Goal: Task Accomplishment & Management: Use online tool/utility

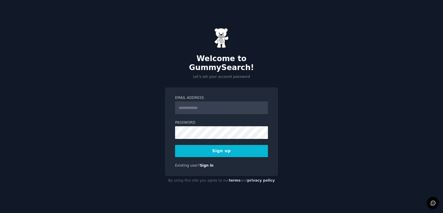
click at [199, 103] on input "Email Address" at bounding box center [221, 108] width 93 height 13
type input "**********"
click at [116, 132] on div "**********" at bounding box center [221, 106] width 443 height 213
click at [204, 147] on button "Sign up" at bounding box center [221, 151] width 93 height 12
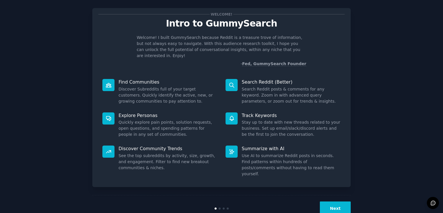
scroll to position [12, 0]
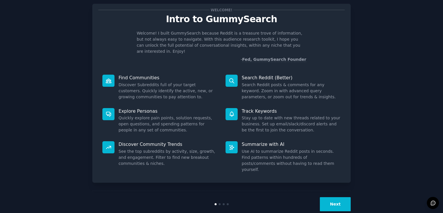
click at [335, 197] on button "Next" at bounding box center [335, 204] width 31 height 14
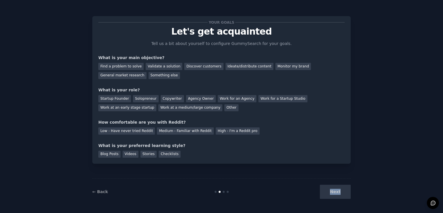
click at [335, 188] on div "Next" at bounding box center [308, 192] width 86 height 14
click at [109, 69] on div "Find a problem to solve" at bounding box center [120, 66] width 45 height 7
drag, startPoint x: 114, startPoint y: 91, endPoint x: 117, endPoint y: 106, distance: 14.9
click at [114, 91] on div "What is your role?" at bounding box center [221, 90] width 246 height 6
click at [158, 106] on div "Work at a medium/large company" at bounding box center [190, 107] width 64 height 7
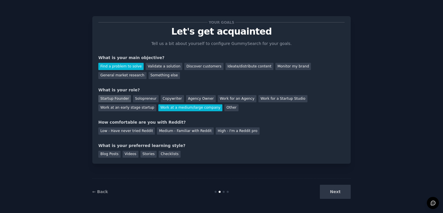
click at [115, 100] on div "Startup Founder" at bounding box center [114, 98] width 33 height 7
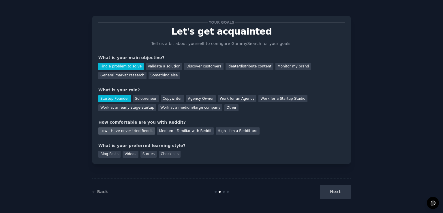
click at [123, 130] on div "Low - Have never tried Reddit" at bounding box center [126, 131] width 57 height 7
click at [111, 154] on div "Blog Posts" at bounding box center [109, 154] width 22 height 7
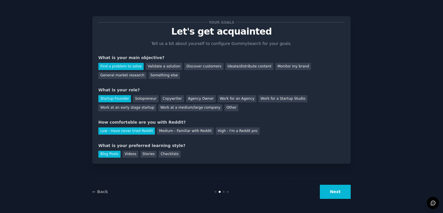
click at [347, 194] on button "Next" at bounding box center [335, 192] width 31 height 14
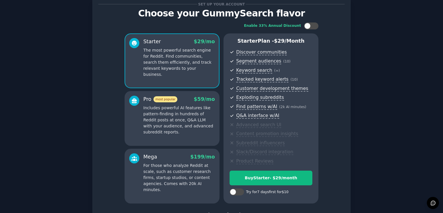
scroll to position [63, 0]
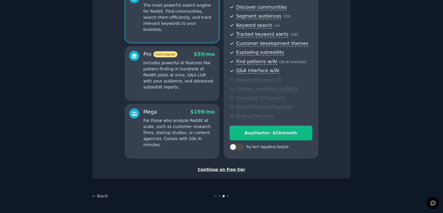
click at [226, 171] on div "Continue on free tier" at bounding box center [221, 170] width 246 height 6
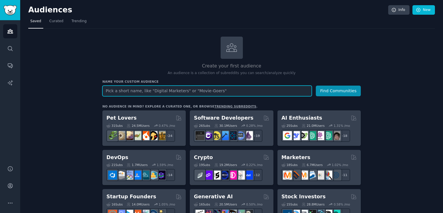
paste input "ad fatigue"
type input "ad fatigue"
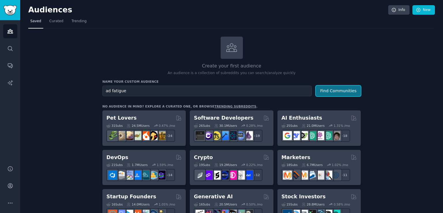
click at [334, 87] on button "Find Communities" at bounding box center [338, 91] width 45 height 11
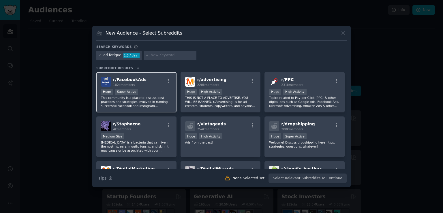
click at [153, 81] on div "r/ FacebookAds 182k members" at bounding box center [136, 82] width 71 height 10
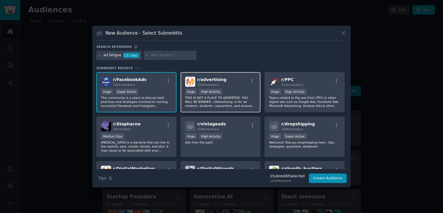
click at [206, 79] on span "r/ advertising" at bounding box center [211, 79] width 29 height 5
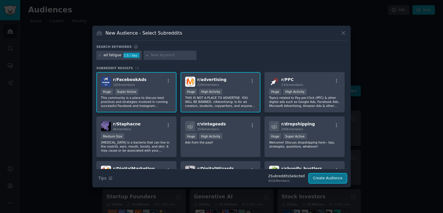
click at [321, 176] on button "Create Audience" at bounding box center [328, 179] width 38 height 10
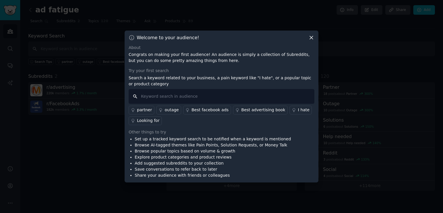
click at [157, 97] on input "text" at bounding box center [222, 96] width 186 height 15
paste input "ad fatigue"
type input "ad fatigue"
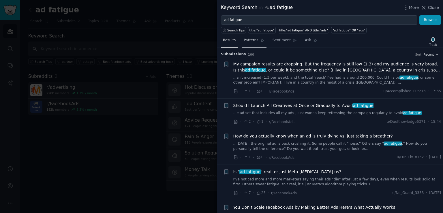
click at [246, 40] on span "Patterns" at bounding box center [251, 40] width 14 height 5
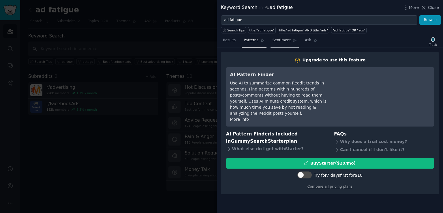
click at [271, 41] on link "Sentiment" at bounding box center [285, 42] width 28 height 12
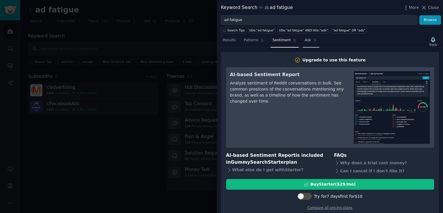
click at [305, 40] on span "Ask" at bounding box center [308, 40] width 6 height 5
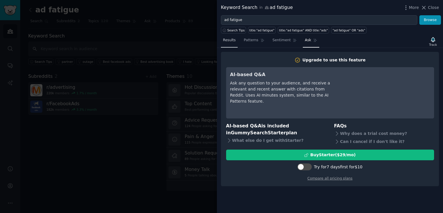
click at [232, 39] on span "Results" at bounding box center [229, 40] width 13 height 5
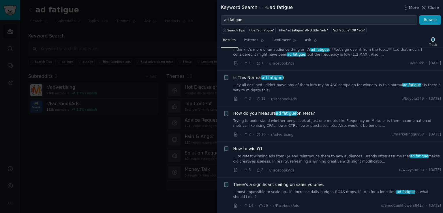
scroll to position [2684, 0]
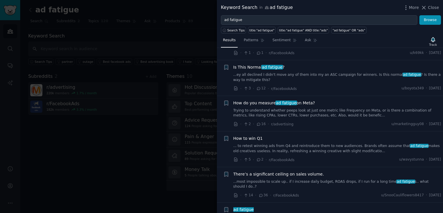
click at [257, 158] on icon at bounding box center [258, 160] width 5 height 4
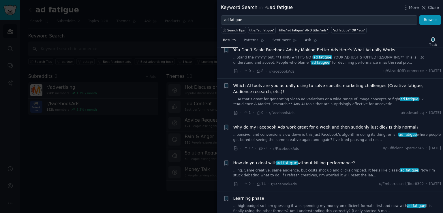
scroll to position [0, 0]
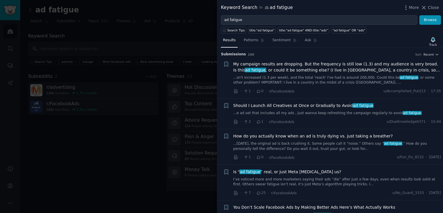
drag, startPoint x: 287, startPoint y: 116, endPoint x: 268, endPoint y: 7, distance: 111.4
click at [253, 39] on span "Patterns" at bounding box center [251, 40] width 14 height 5
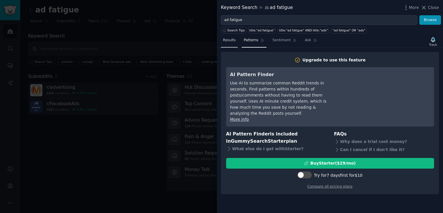
click at [231, 40] on span "Results" at bounding box center [229, 40] width 13 height 5
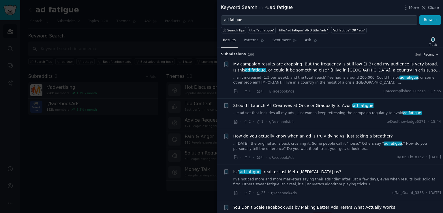
click at [259, 121] on icon at bounding box center [258, 122] width 3 height 3
click at [248, 145] on link "...[DATE], the original ad is back crushing it. Some people call it “noise.” Ot…" at bounding box center [338, 146] width 208 height 10
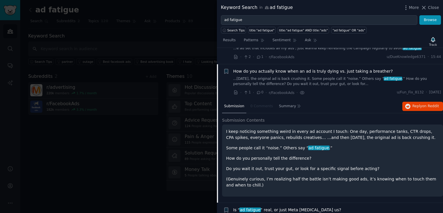
scroll to position [81, 0]
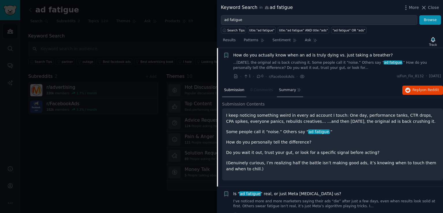
click at [289, 89] on span "Summary" at bounding box center [287, 90] width 17 height 5
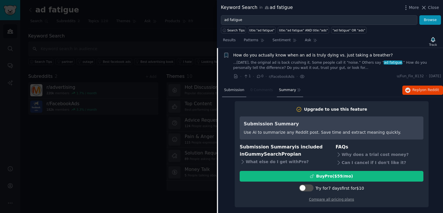
click at [234, 90] on span "Submission" at bounding box center [234, 90] width 20 height 5
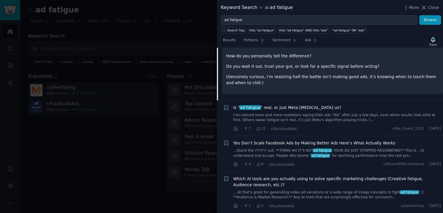
scroll to position [168, 0]
click at [259, 128] on icon at bounding box center [258, 128] width 3 height 3
click at [234, 127] on icon at bounding box center [236, 128] width 5 height 5
